Goal: Task Accomplishment & Management: Complete application form

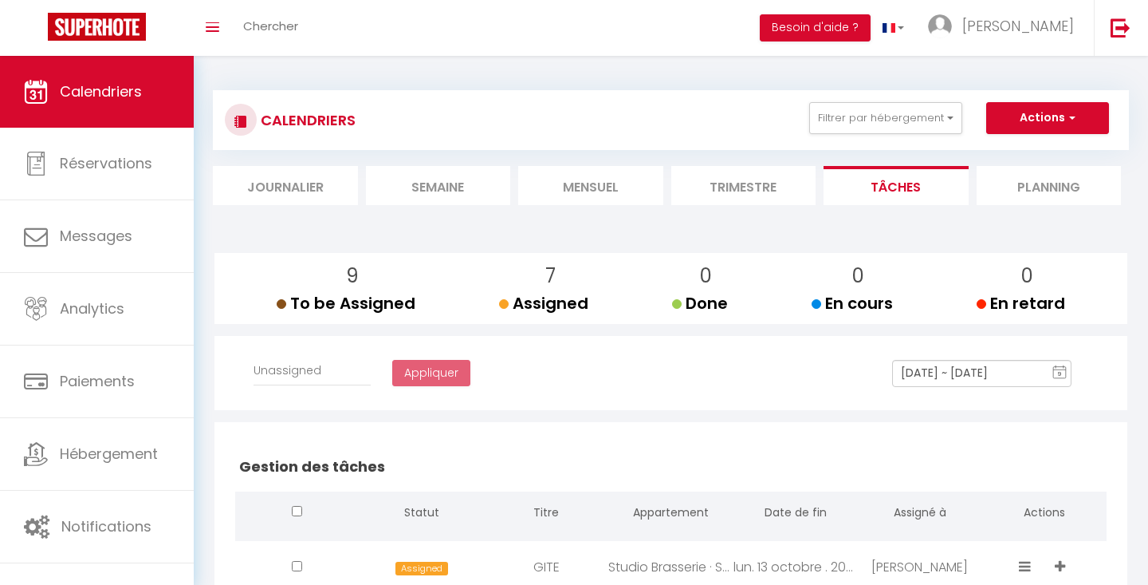
select select
click at [1049, 113] on button "Actions" at bounding box center [1048, 118] width 123 height 32
click at [1032, 151] on link "Créer une tâche" at bounding box center [1013, 155] width 102 height 24
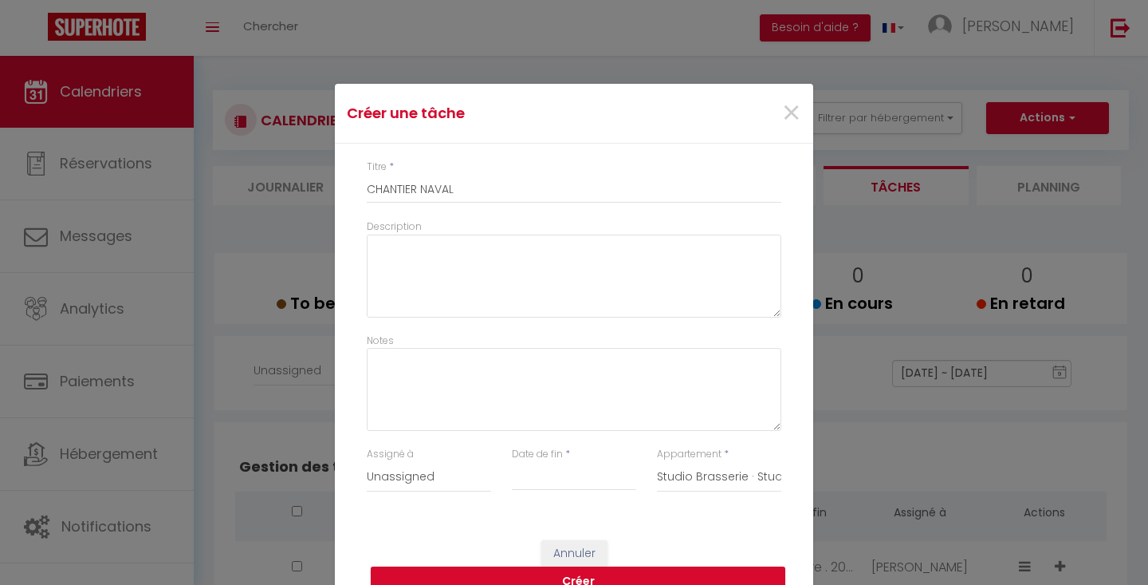
select select
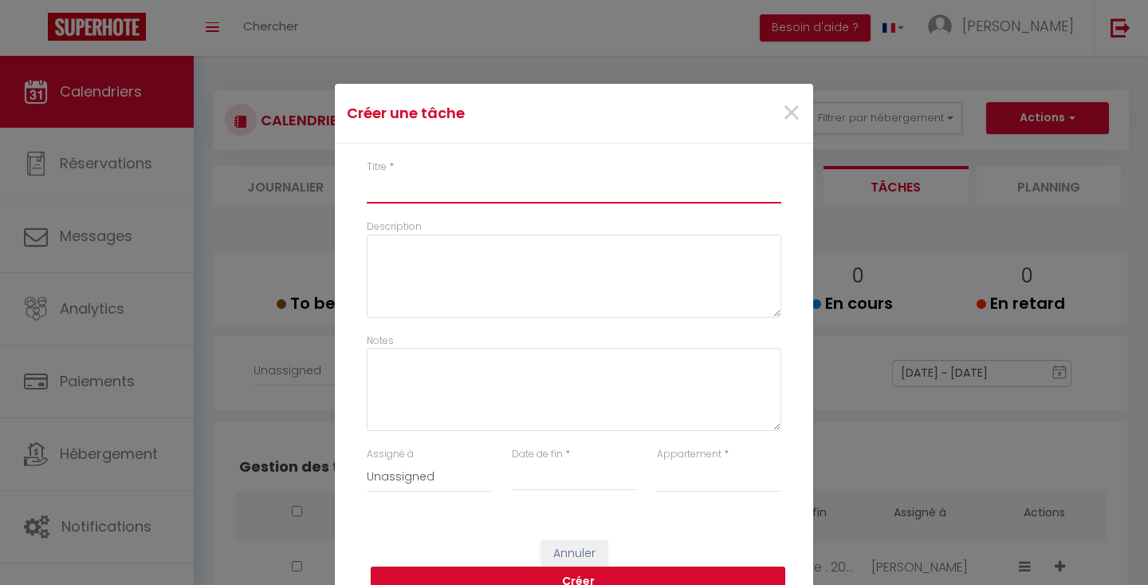
click at [619, 191] on input "Titre" at bounding box center [574, 189] width 415 height 29
type input "V"
select select
type input "VI"
select select
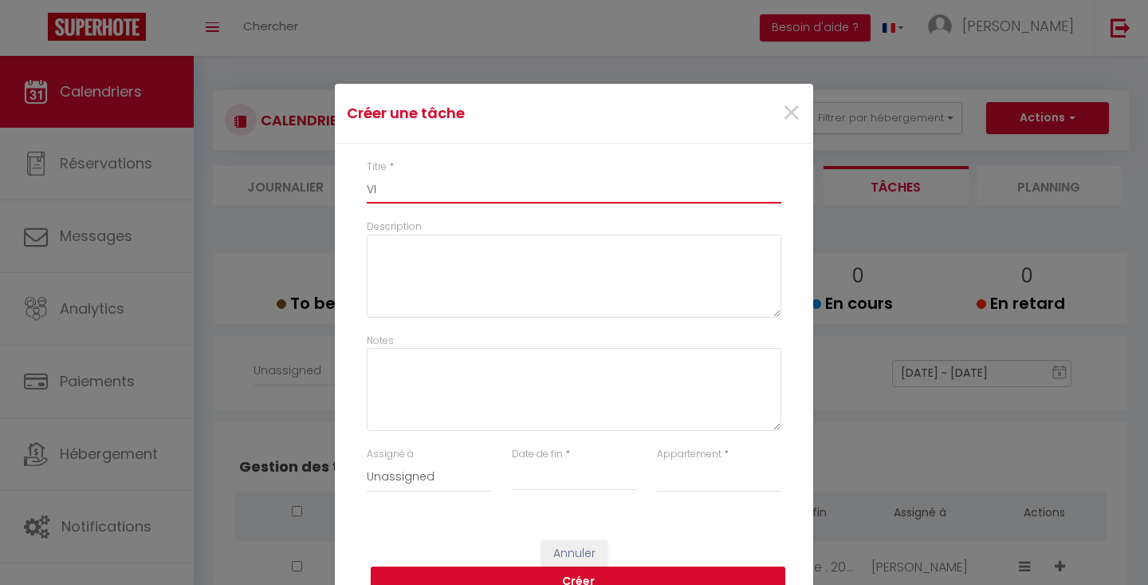
type input "VIA"
select select
type input "VIAR"
select select
type input "VIARM"
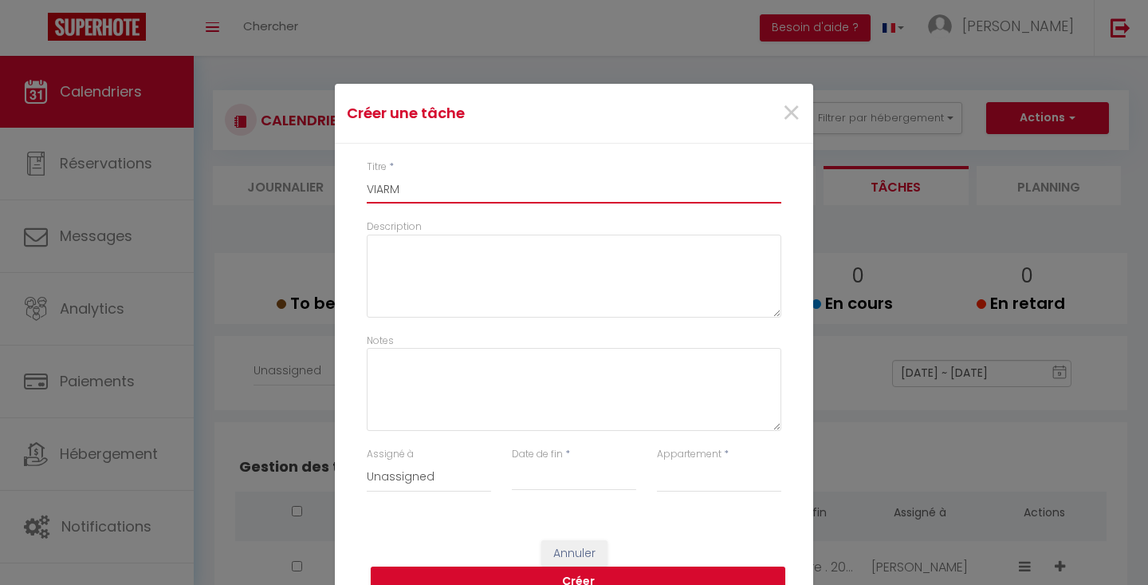
select select
type input "VIARME"
select select
type input "VIARME"
click at [538, 482] on input "Date de fin" at bounding box center [574, 477] width 124 height 21
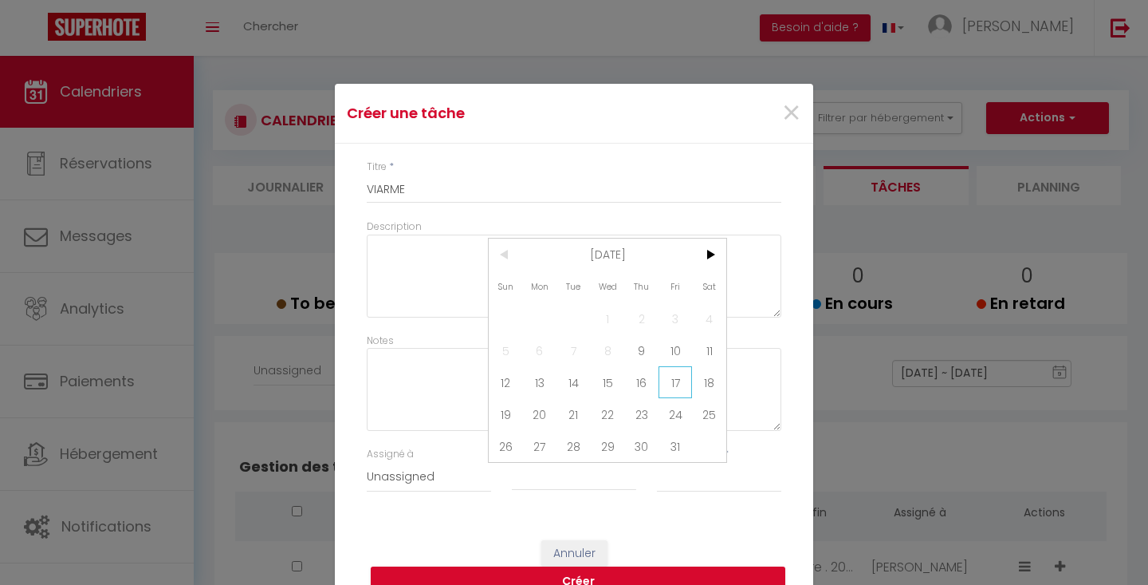
click at [666, 374] on span "17" at bounding box center [676, 382] width 34 height 32
type input "[DATE]"
select select "35596"
click at [665, 574] on button "Créer" at bounding box center [578, 581] width 415 height 30
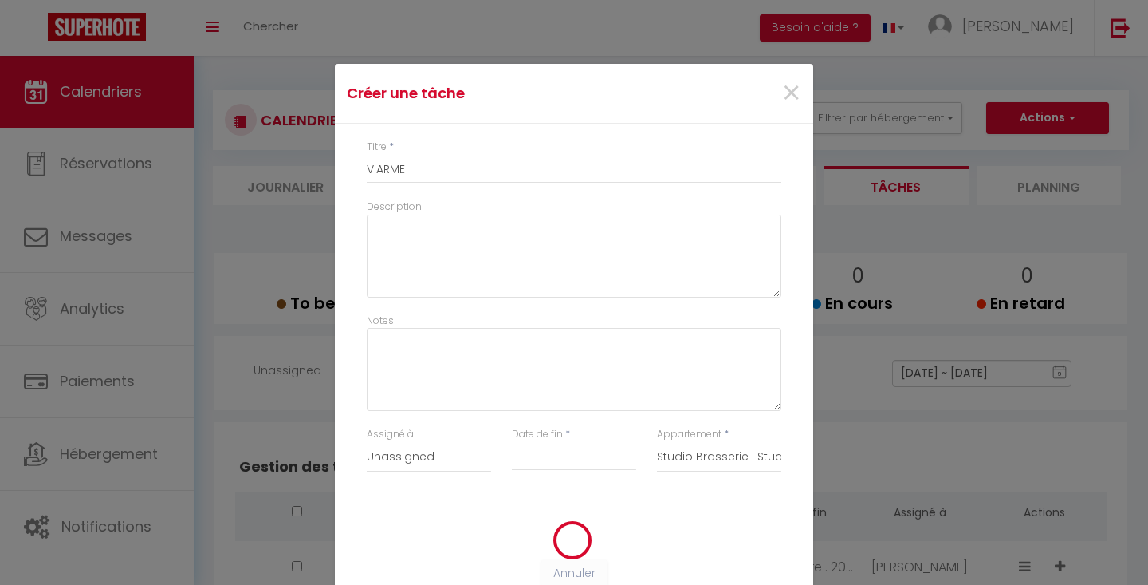
select select
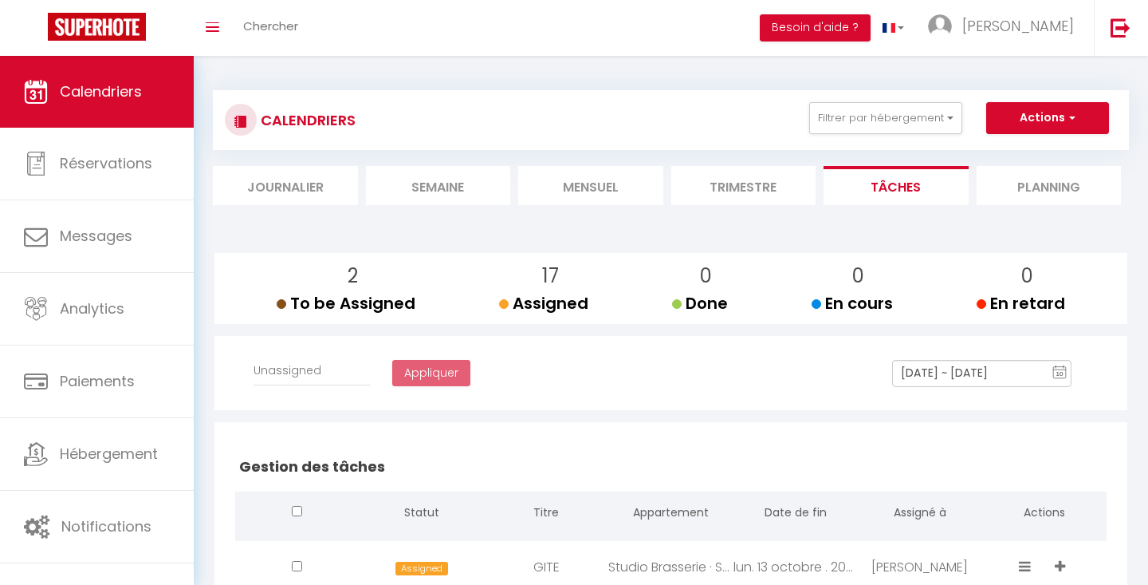
click at [1027, 120] on button "Actions" at bounding box center [1048, 118] width 123 height 32
click at [1017, 151] on link "Créer une tâche" at bounding box center [1013, 155] width 102 height 24
select select
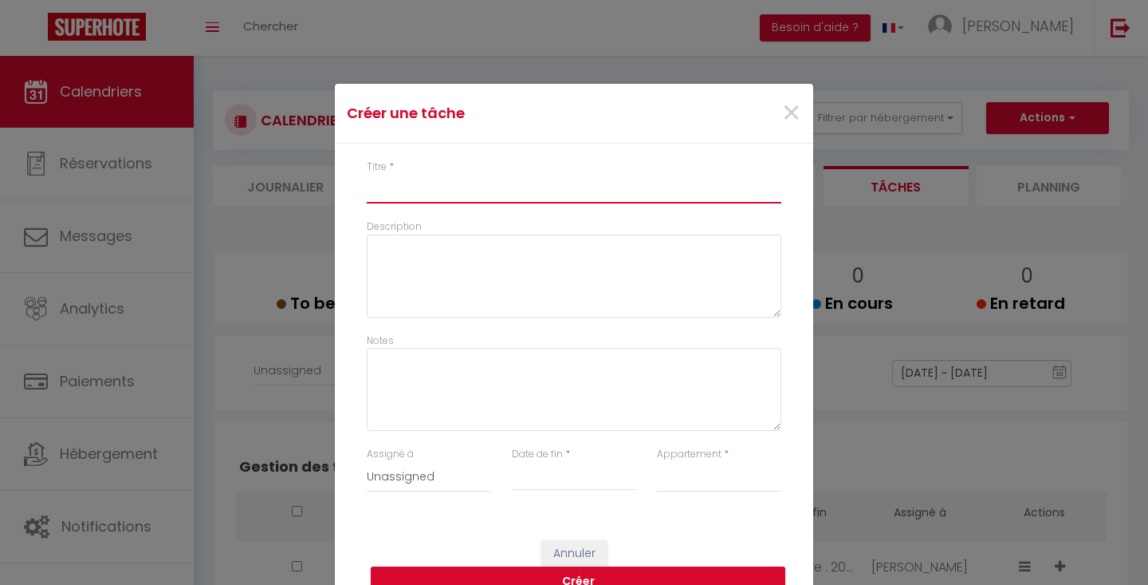
click at [712, 182] on input "Titre" at bounding box center [574, 189] width 415 height 29
type input "J"
select select
type input "[PERSON_NAME]"
select select
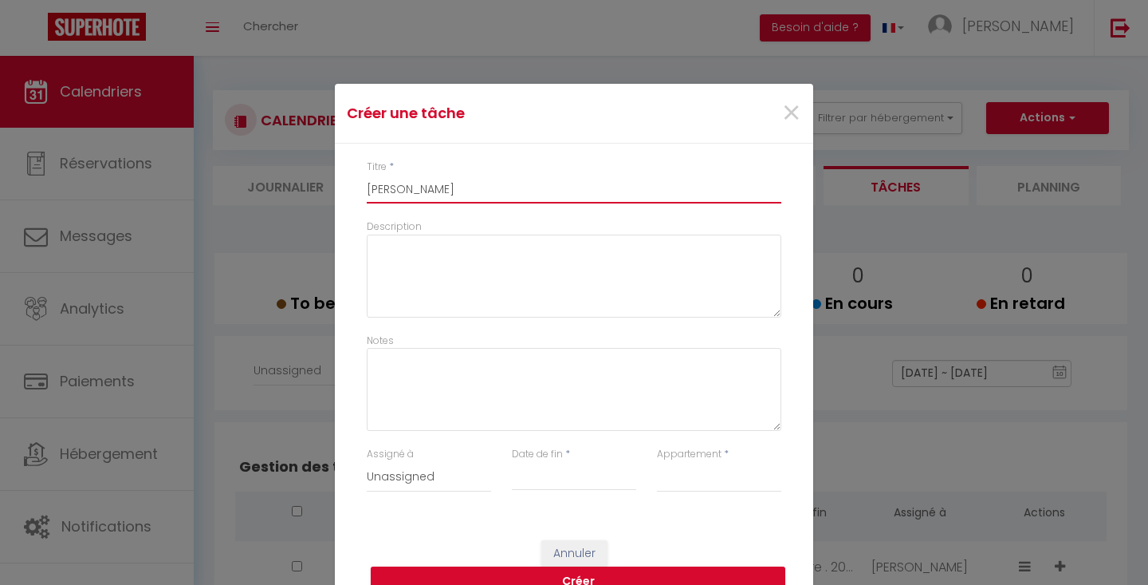
type input "JOL"
select select
type input "JOL"
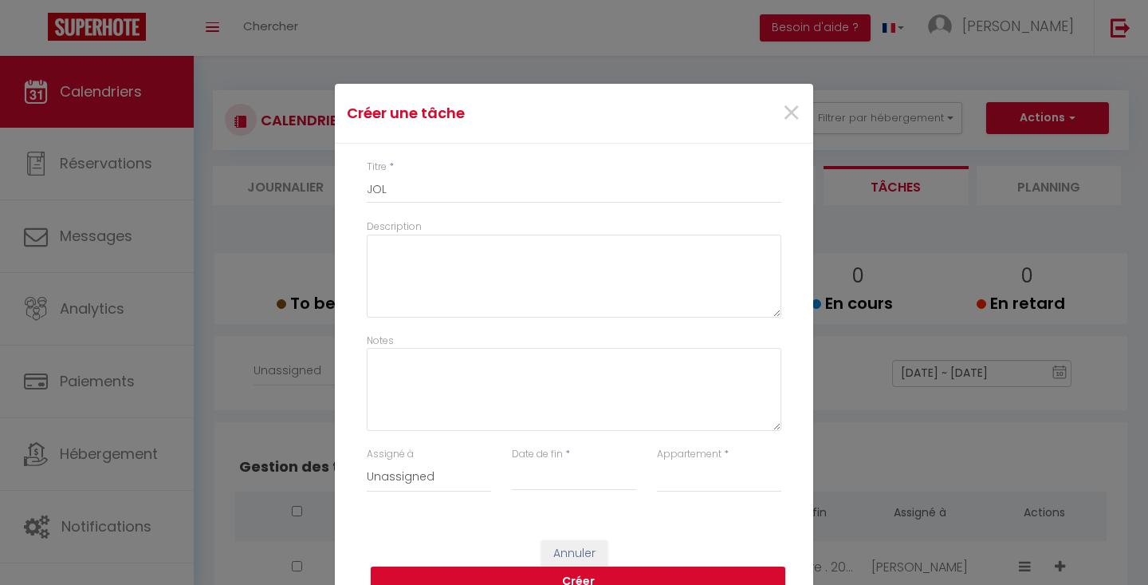
click at [568, 474] on input "Date de fin" at bounding box center [574, 477] width 124 height 21
click at [652, 379] on span "16" at bounding box center [641, 382] width 34 height 32
type input "[DATE]"
select select "35596"
click at [660, 568] on button "Créer" at bounding box center [578, 581] width 415 height 30
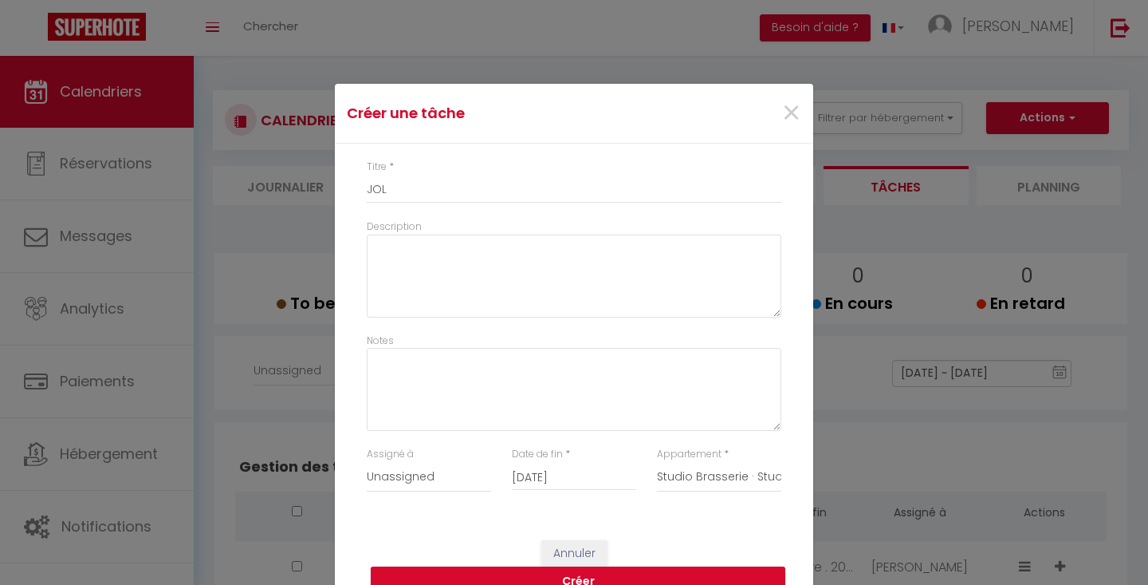
type input "JOL"
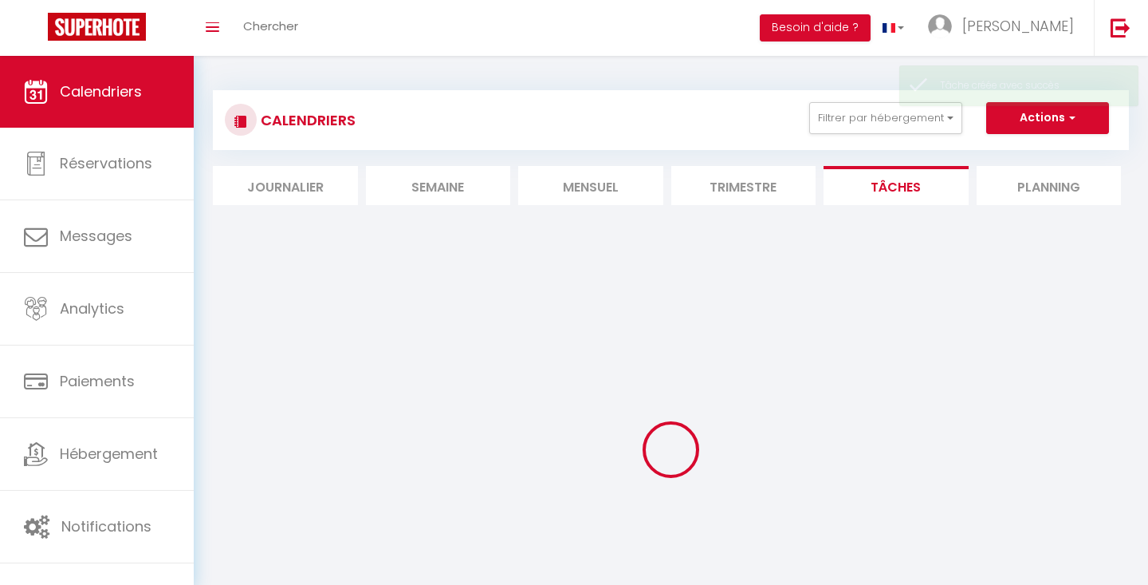
select select
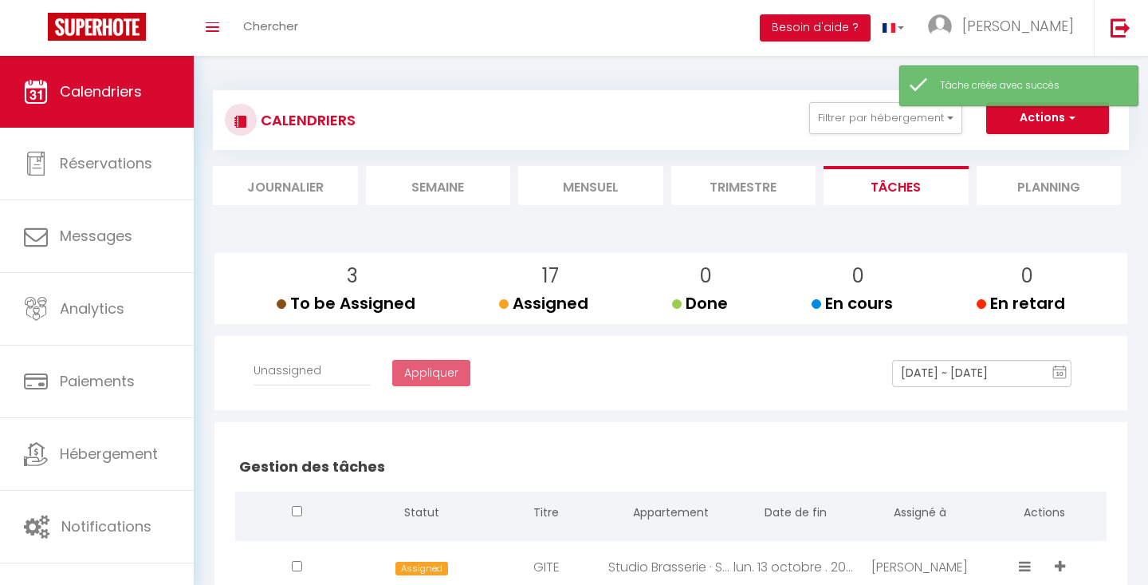
click at [1026, 111] on button "Actions" at bounding box center [1048, 118] width 123 height 32
click at [1006, 146] on link "Créer une tâche" at bounding box center [1013, 155] width 102 height 24
select select
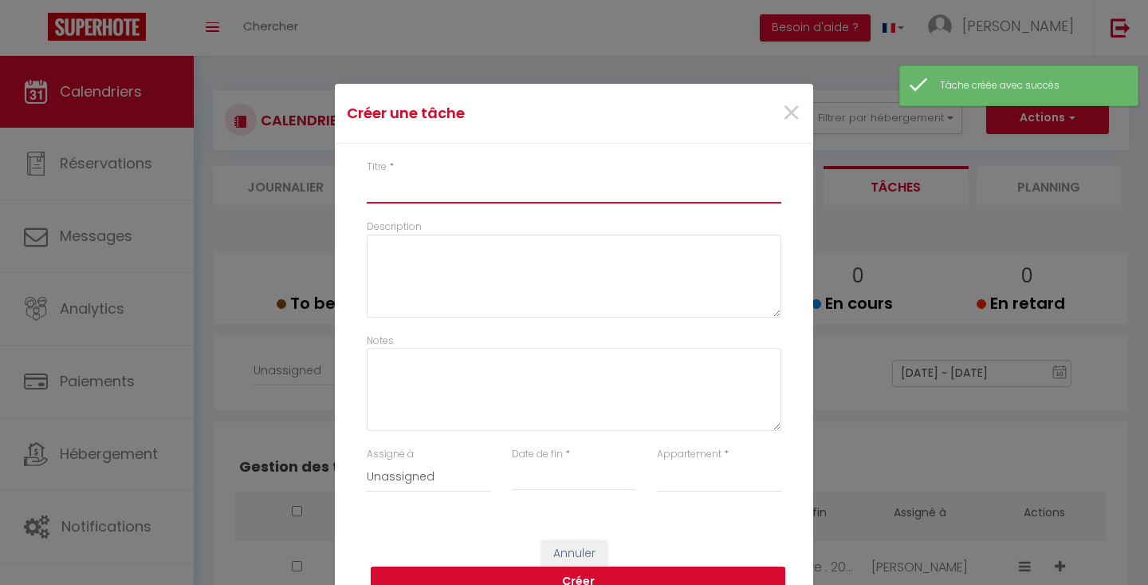
click at [746, 189] on input "Titre" at bounding box center [574, 189] width 415 height 29
type input "H"
select select
type input "J"
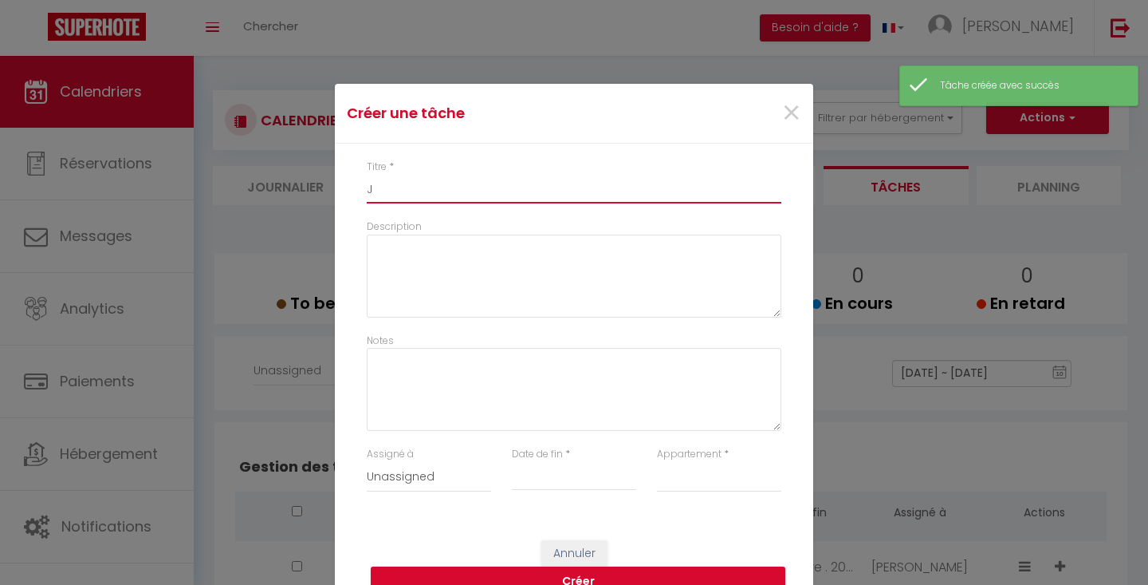
select select
type input "[PERSON_NAME]"
select select
type input "JOL"
select select
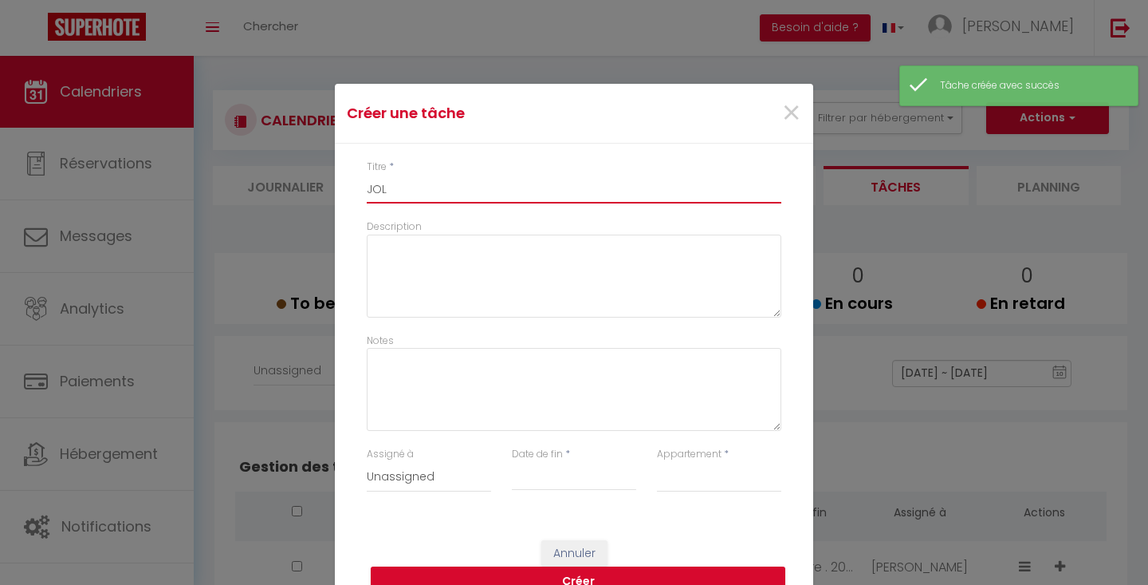
type input "JOL"
click at [582, 474] on input "Date de fin" at bounding box center [574, 477] width 124 height 21
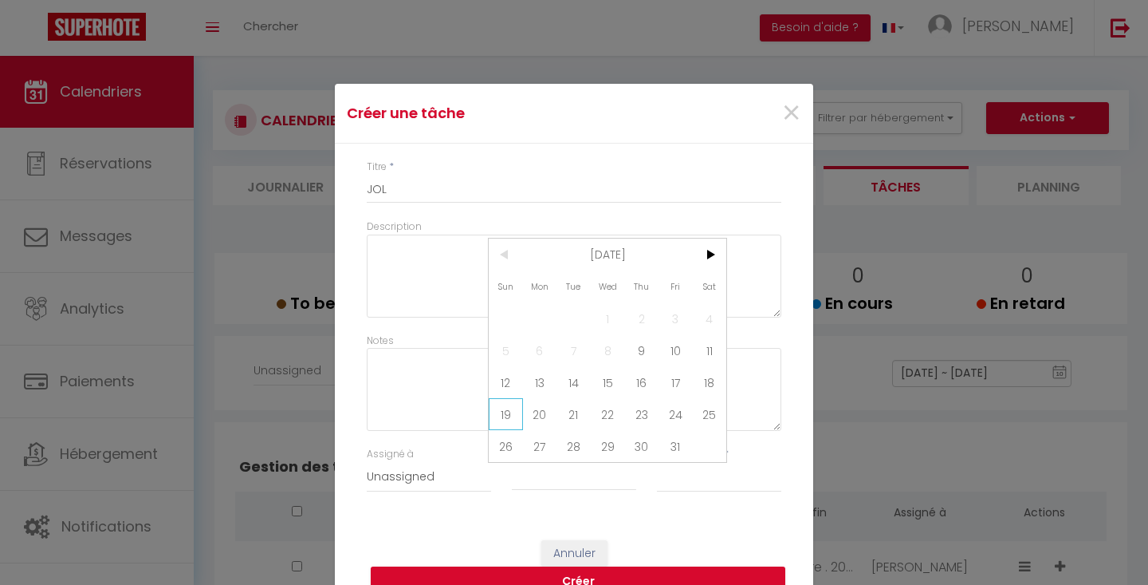
click at [512, 414] on span "19" at bounding box center [506, 414] width 34 height 32
type input "[DATE]"
select select "35596"
click at [654, 569] on button "Créer" at bounding box center [578, 581] width 415 height 30
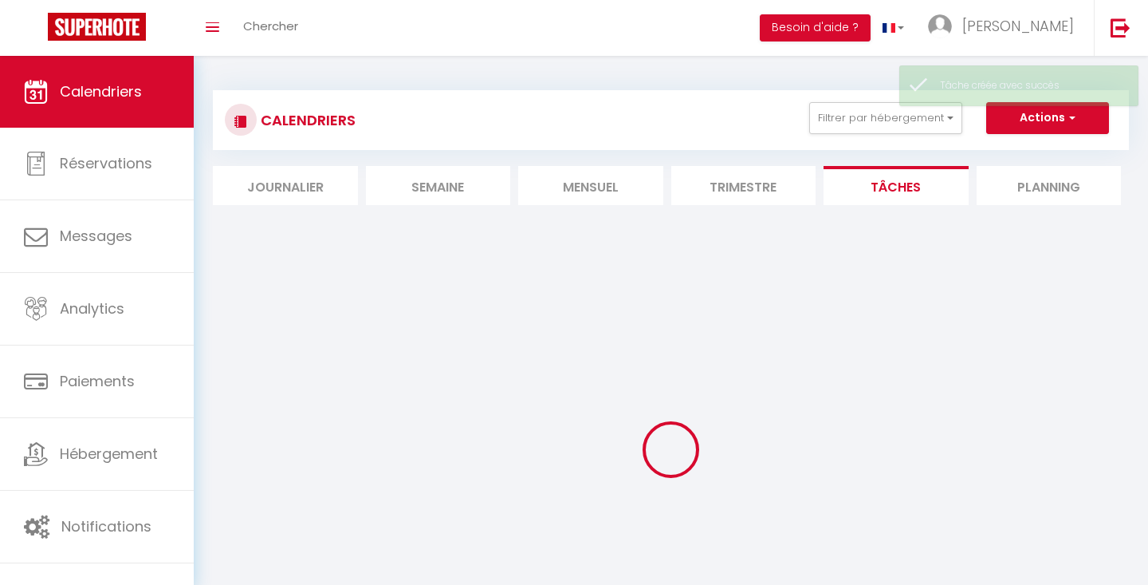
select select
